Goal: Navigation & Orientation: Find specific page/section

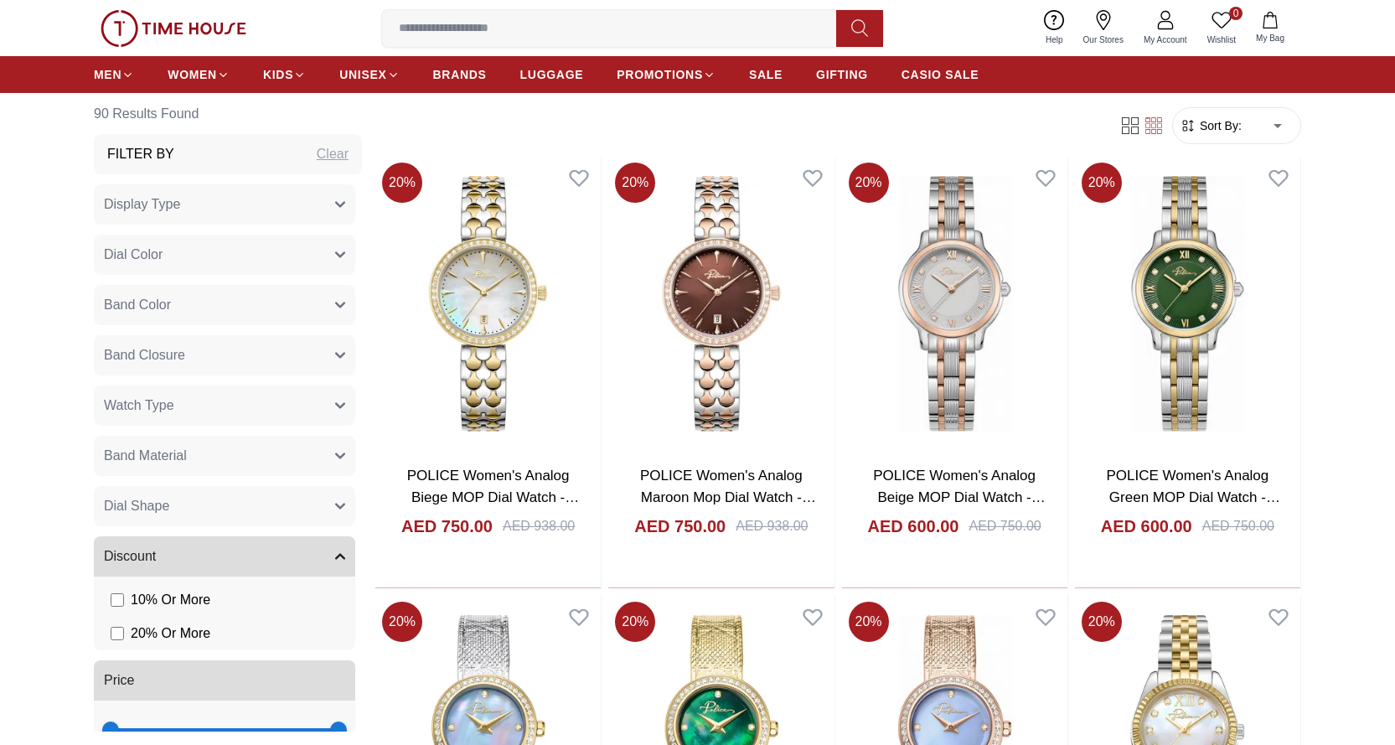
scroll to position [922, 0]
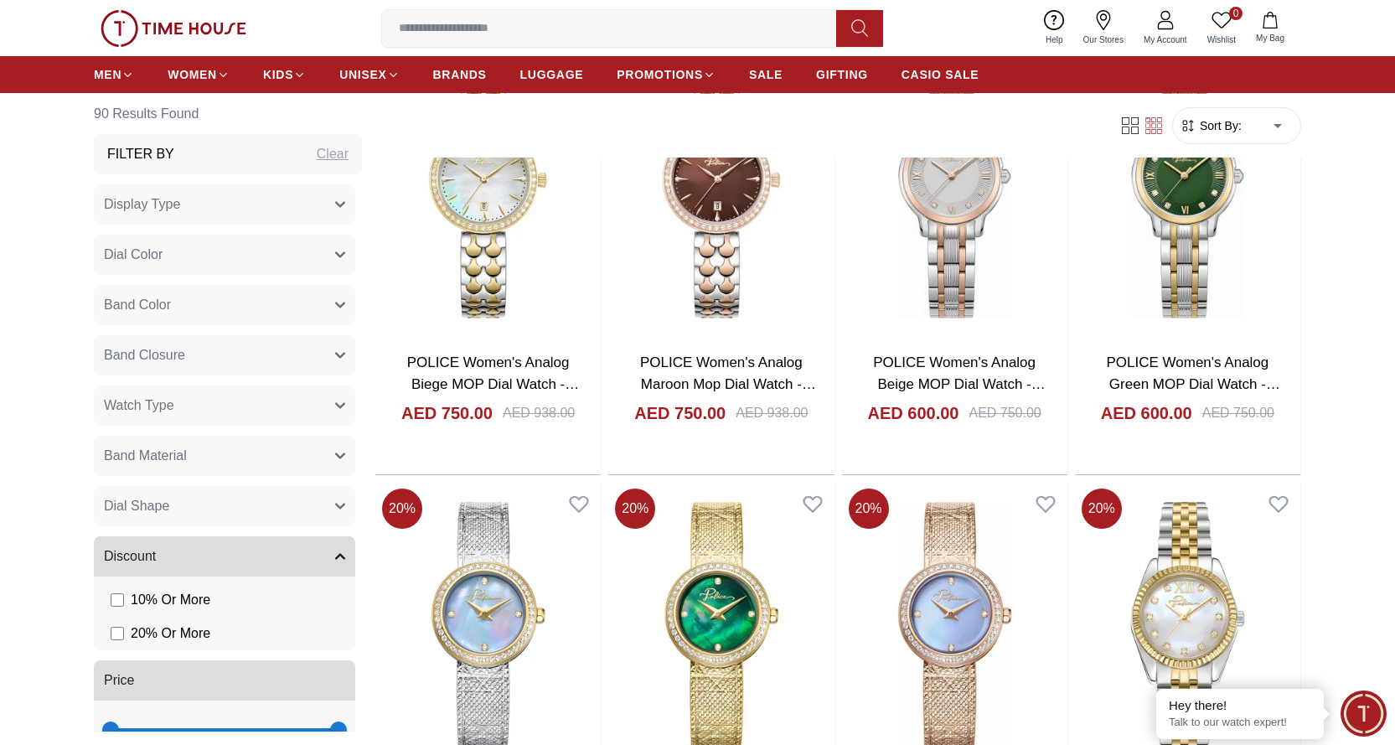
click at [210, 460] on button "Band Material" at bounding box center [224, 456] width 261 height 40
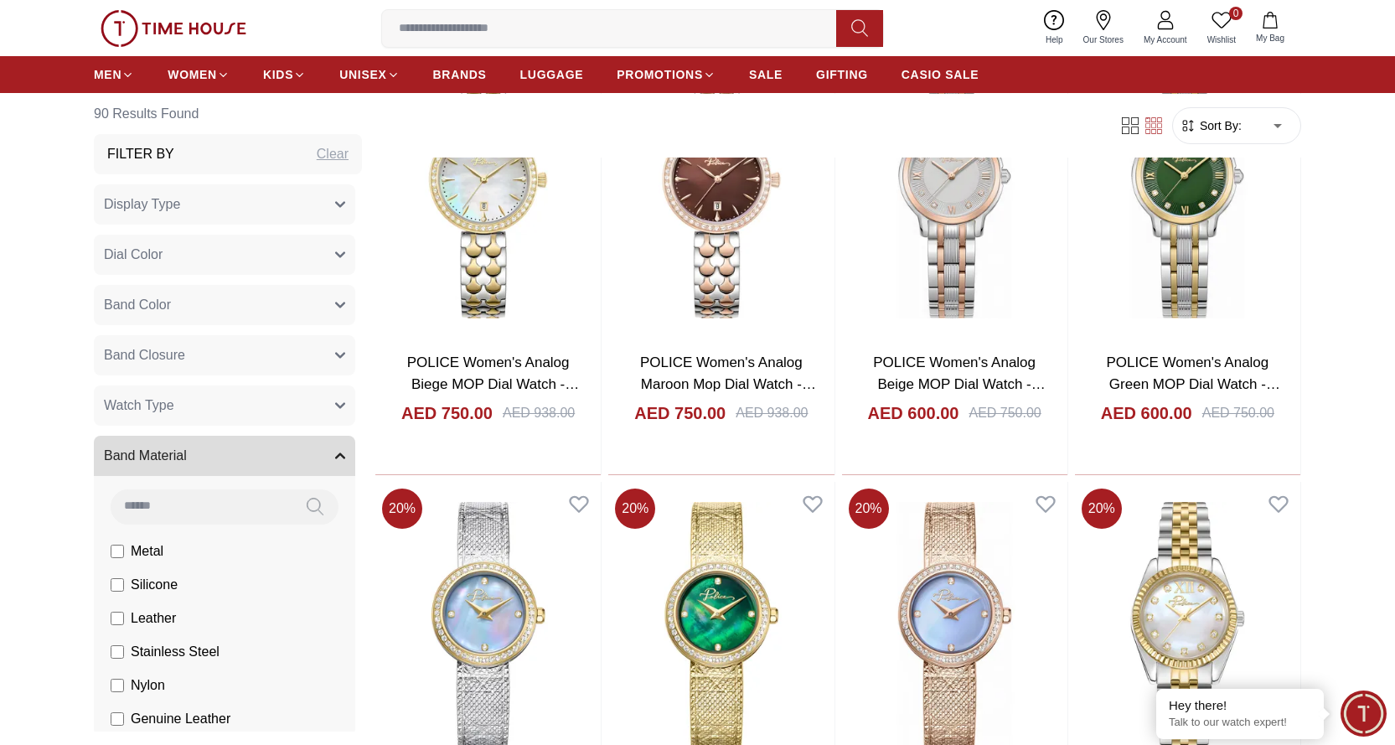
click at [210, 460] on button "Band Material" at bounding box center [224, 456] width 261 height 40
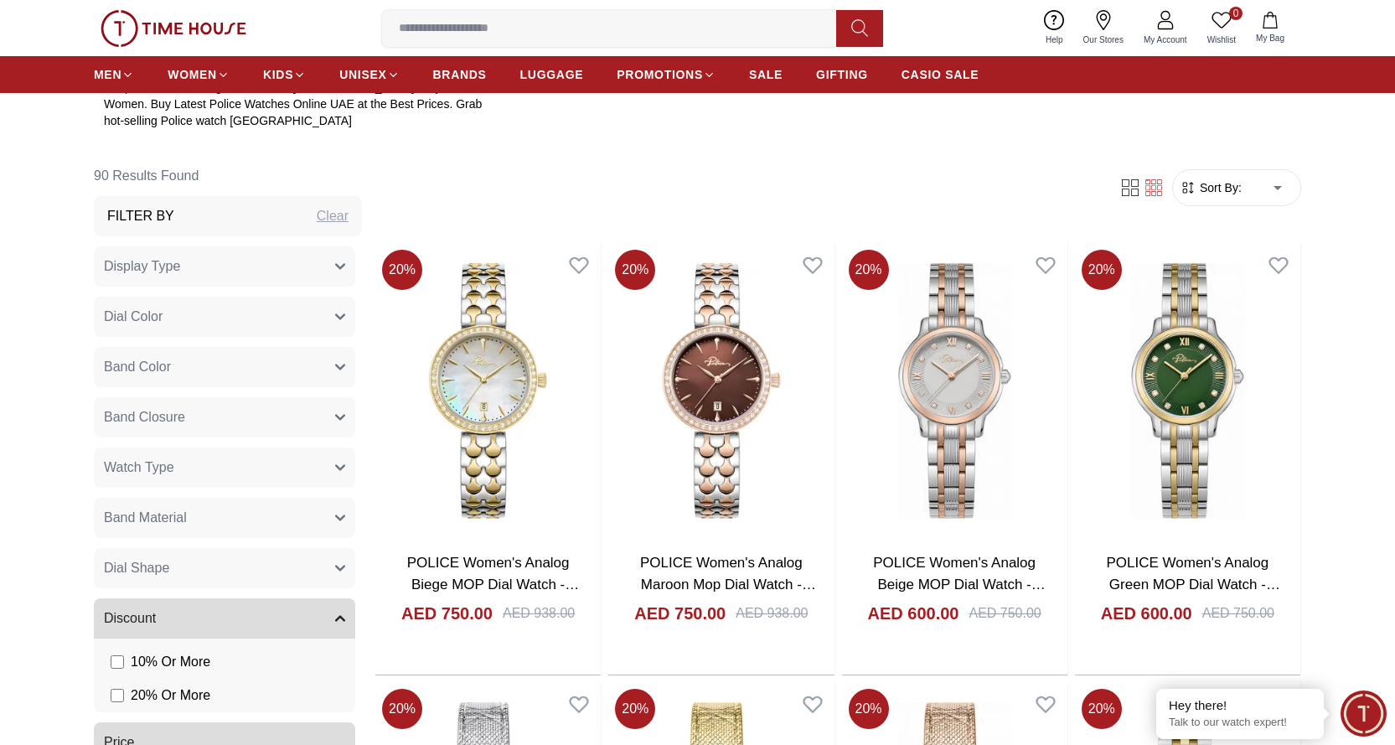
scroll to position [670, 0]
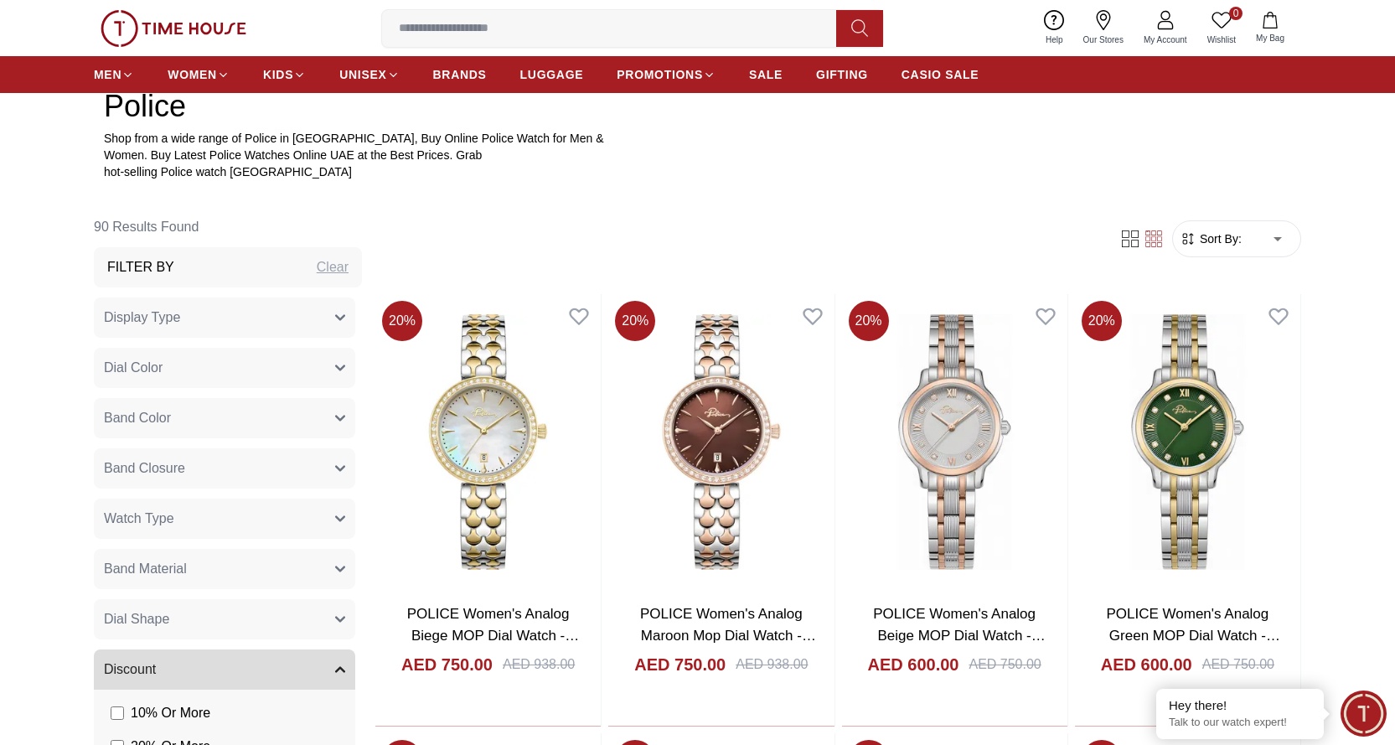
click at [194, 524] on button "Watch Type" at bounding box center [224, 519] width 261 height 40
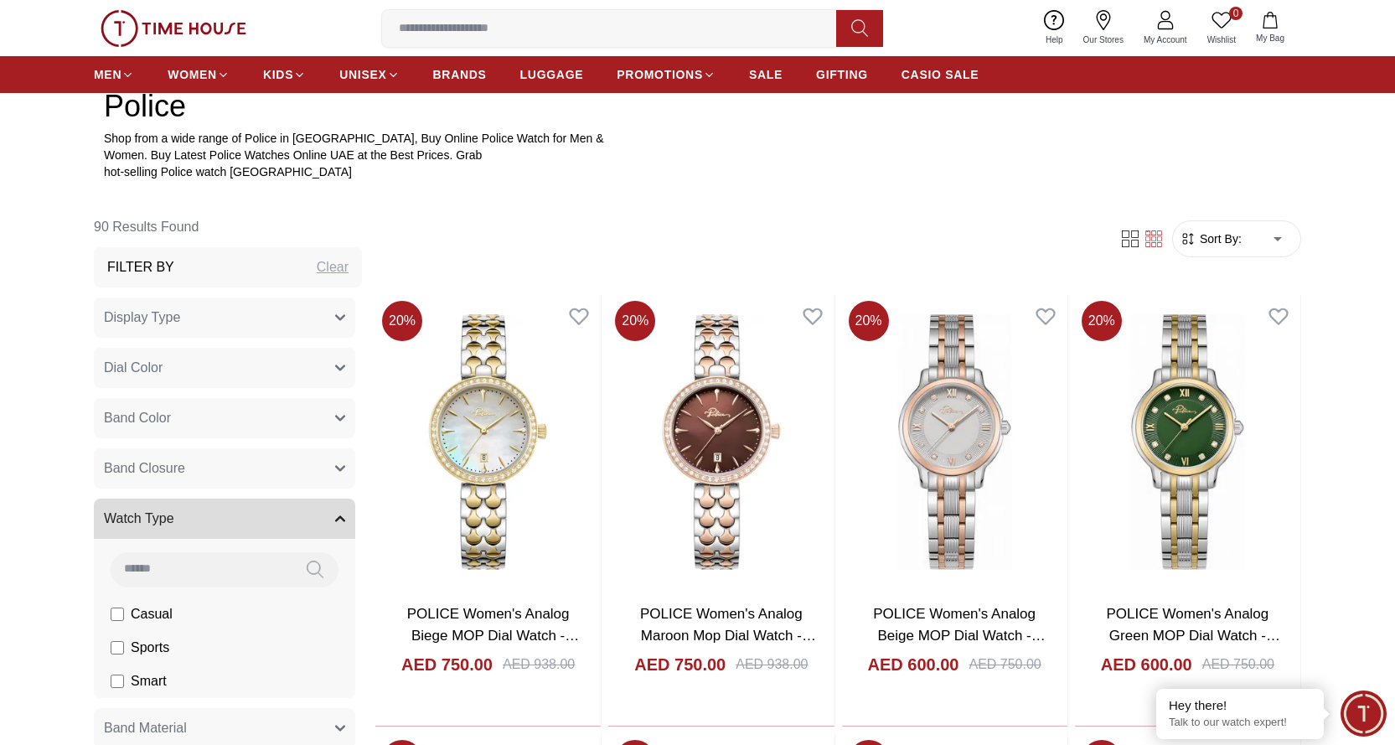
click at [194, 524] on button "Watch Type" at bounding box center [224, 519] width 261 height 40
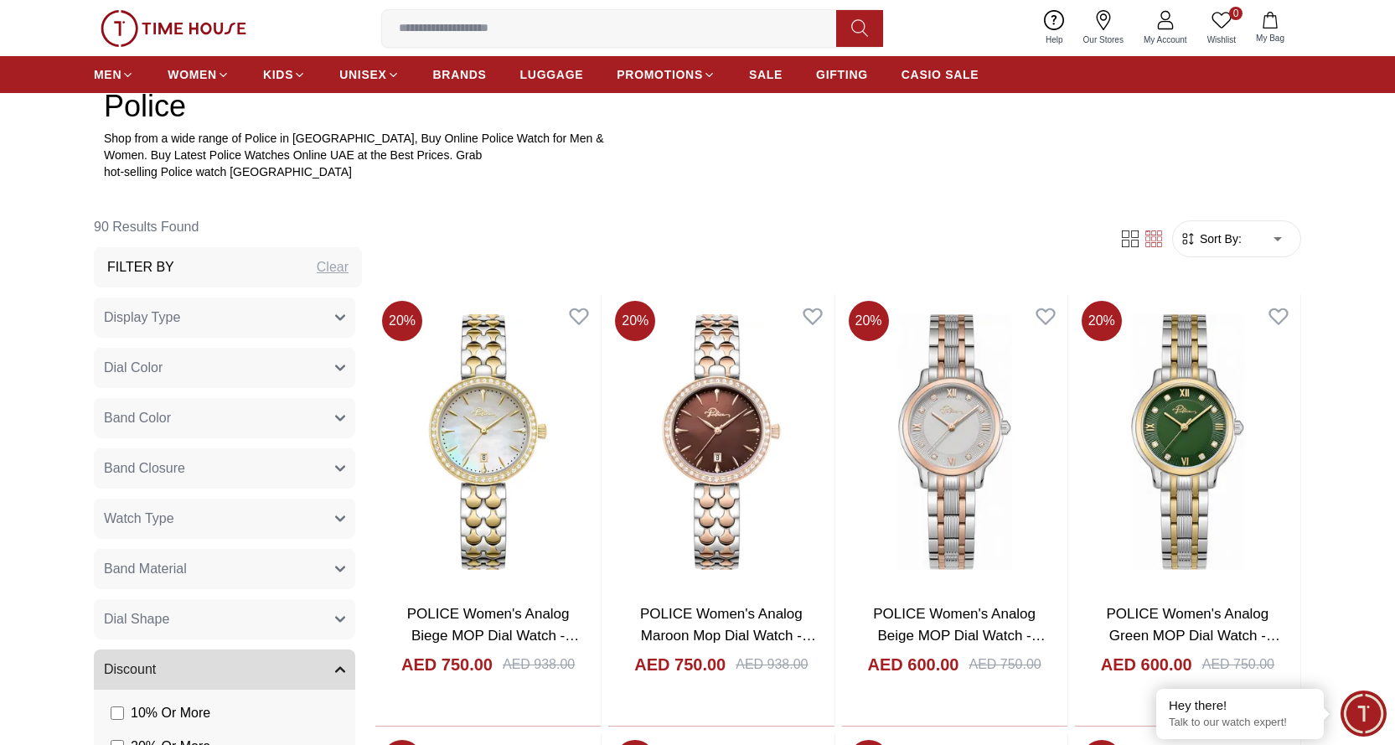
click at [189, 420] on button "Band Color" at bounding box center [224, 418] width 261 height 40
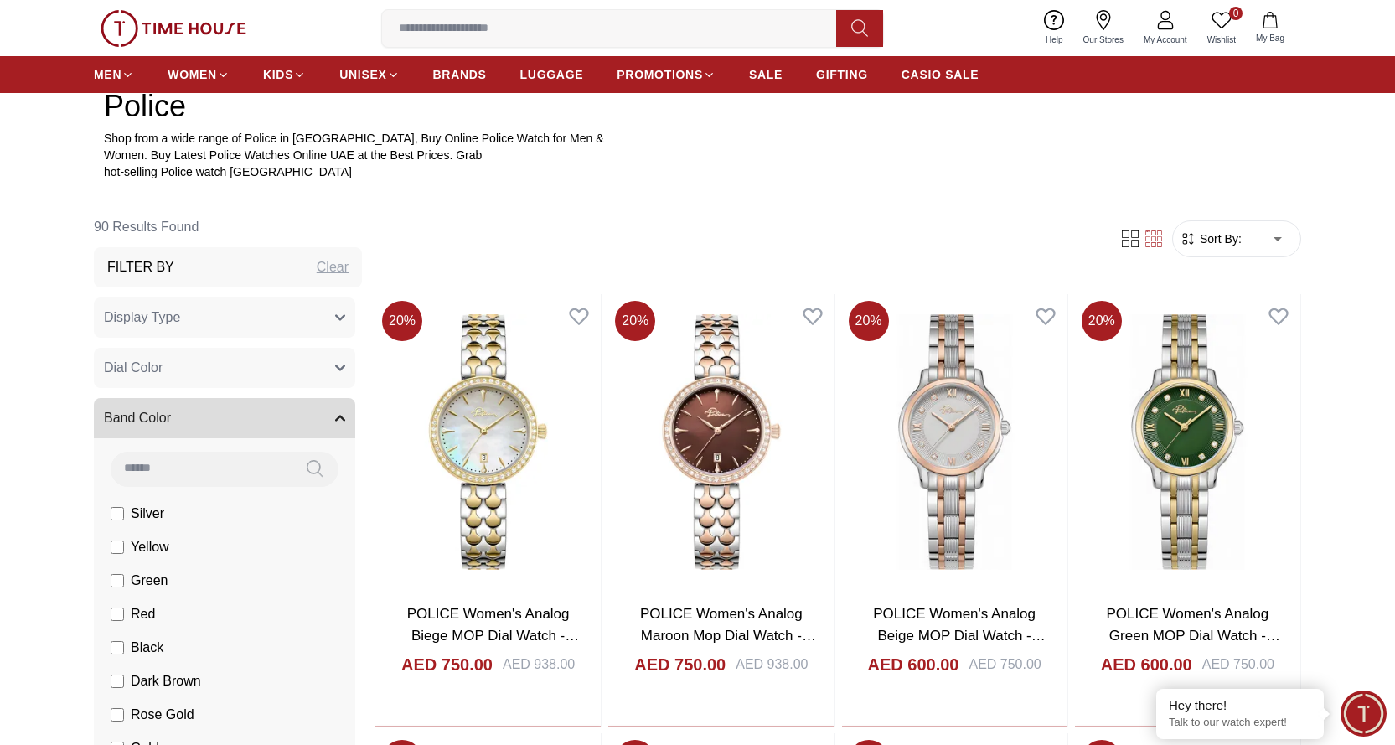
click at [189, 420] on button "Band Color" at bounding box center [224, 418] width 261 height 40
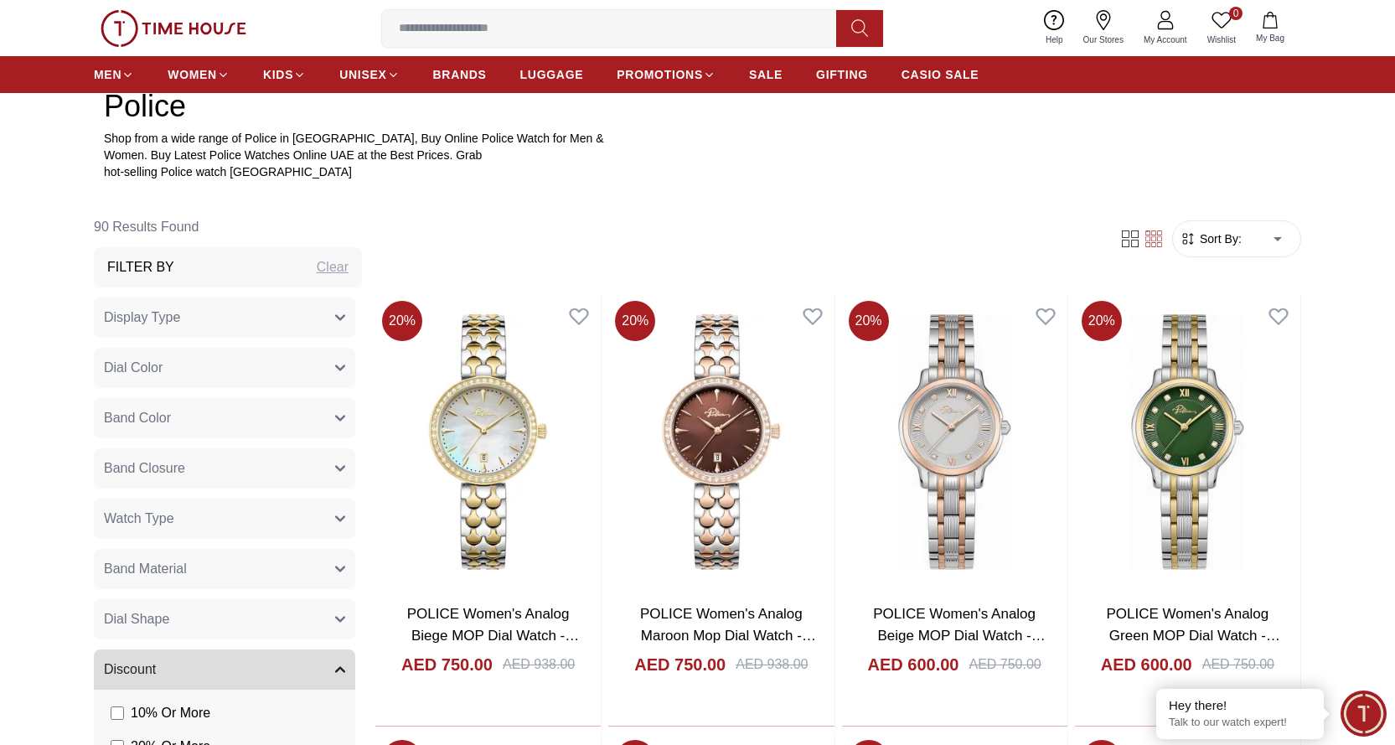
click at [189, 380] on button "Dial Color" at bounding box center [224, 368] width 261 height 40
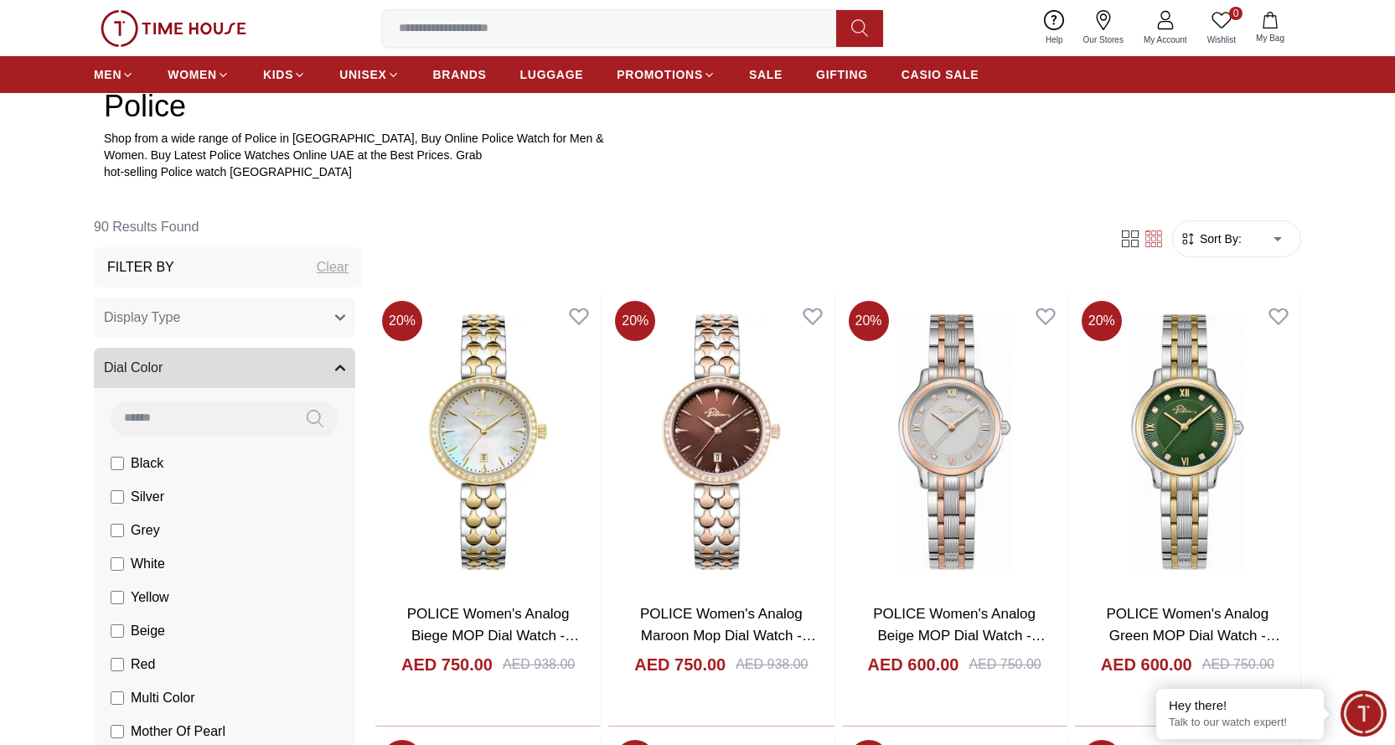
click at [203, 319] on button "Display Type" at bounding box center [224, 317] width 261 height 40
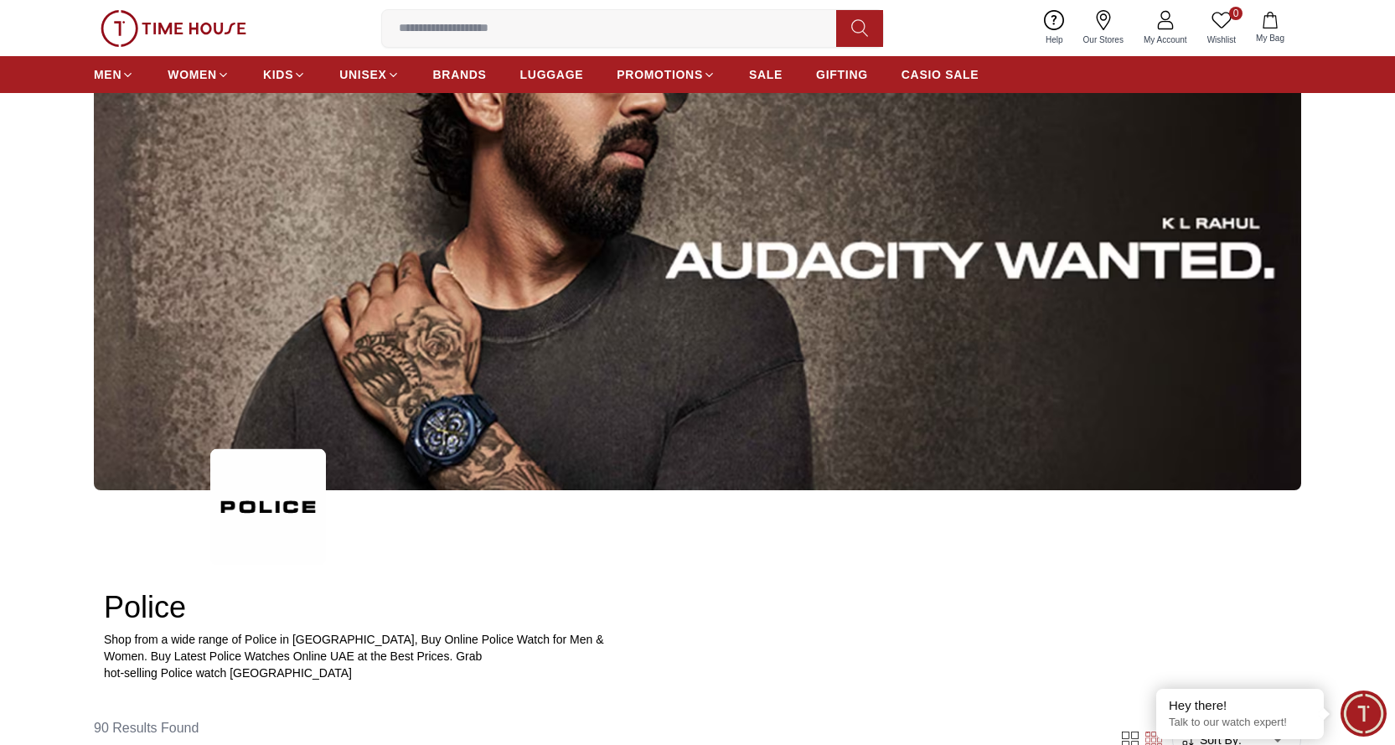
scroll to position [168, 0]
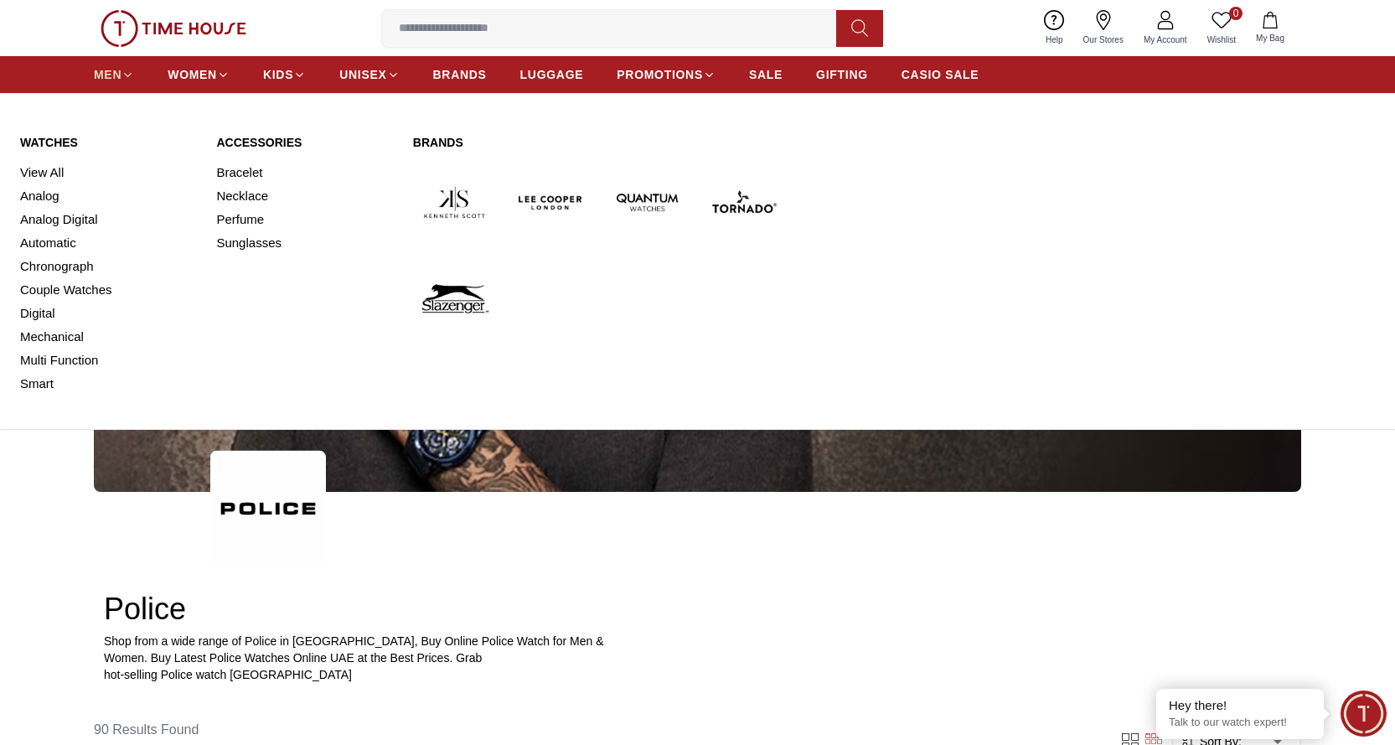
click at [111, 72] on span "MEN" at bounding box center [108, 74] width 28 height 17
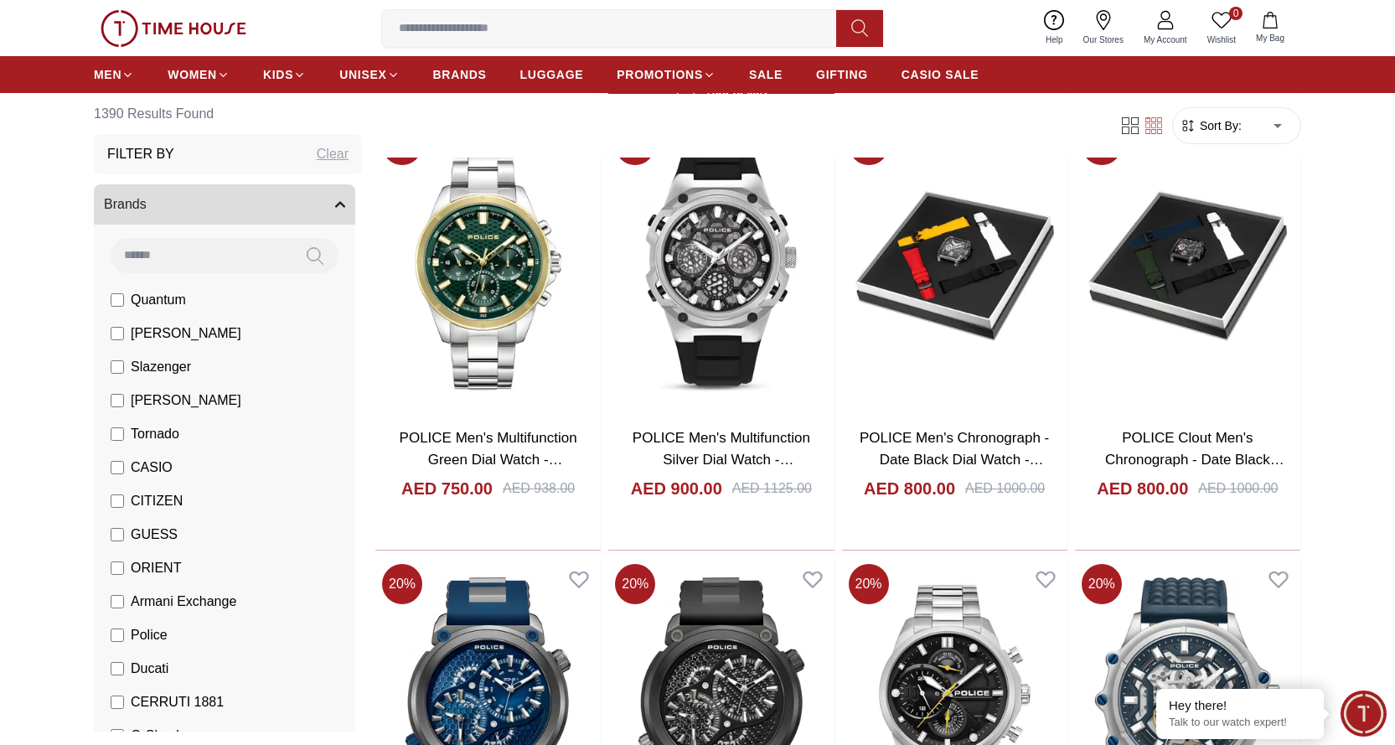
scroll to position [1592, 0]
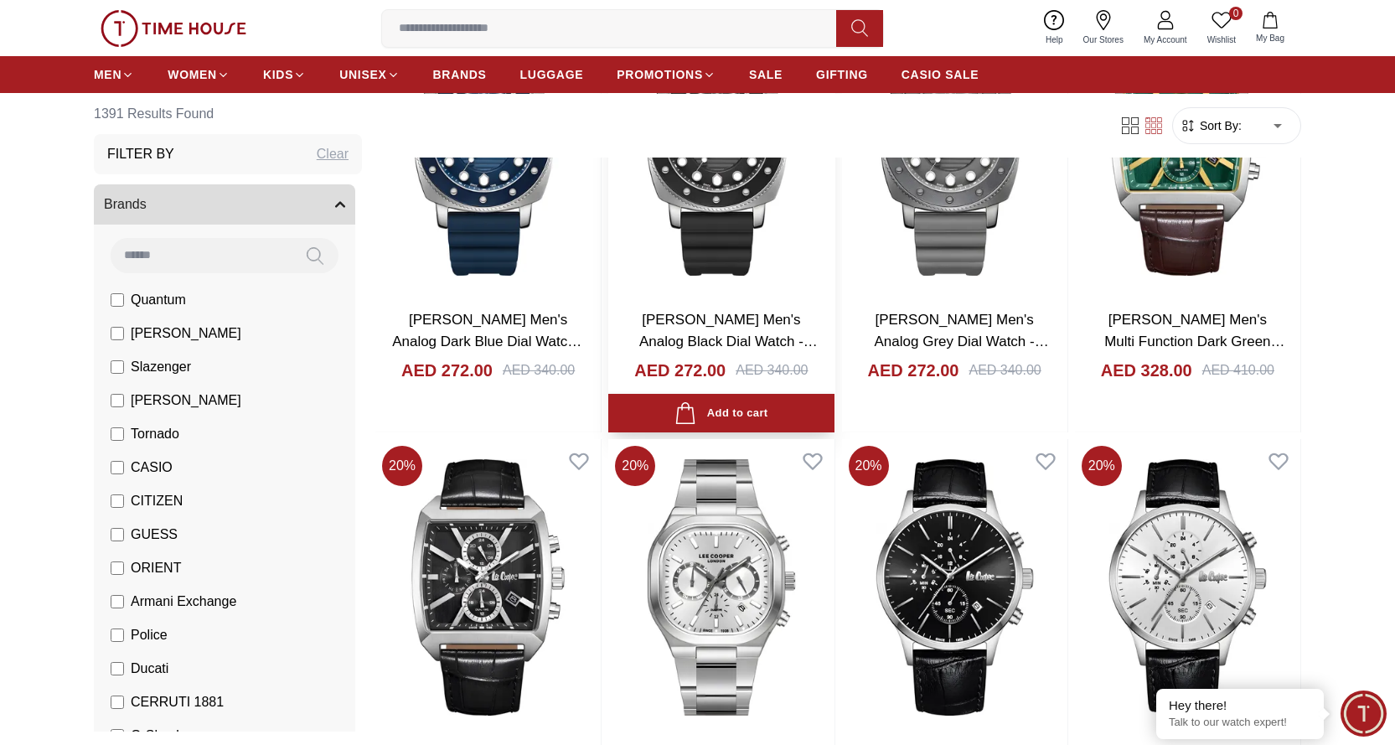
scroll to position [3603, 0]
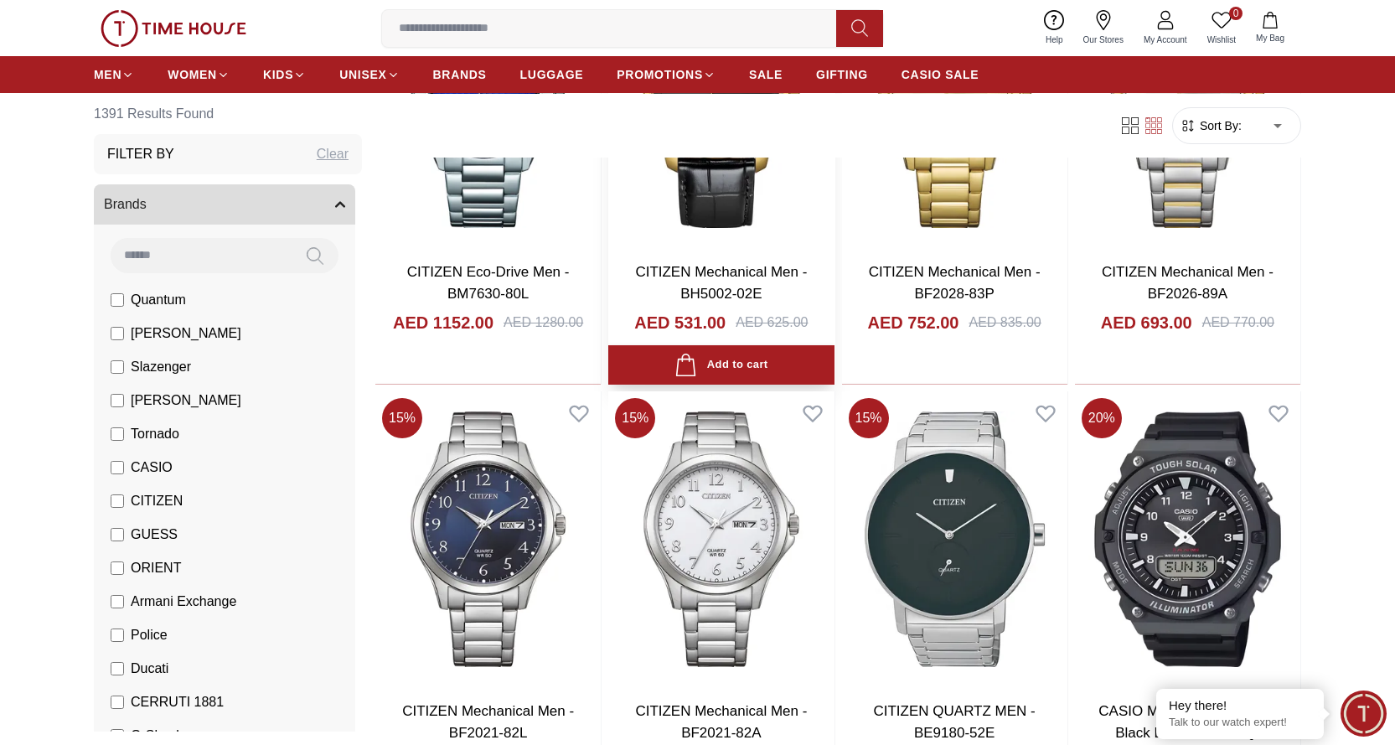
scroll to position [5279, 0]
